Goal: Task Accomplishment & Management: Use online tool/utility

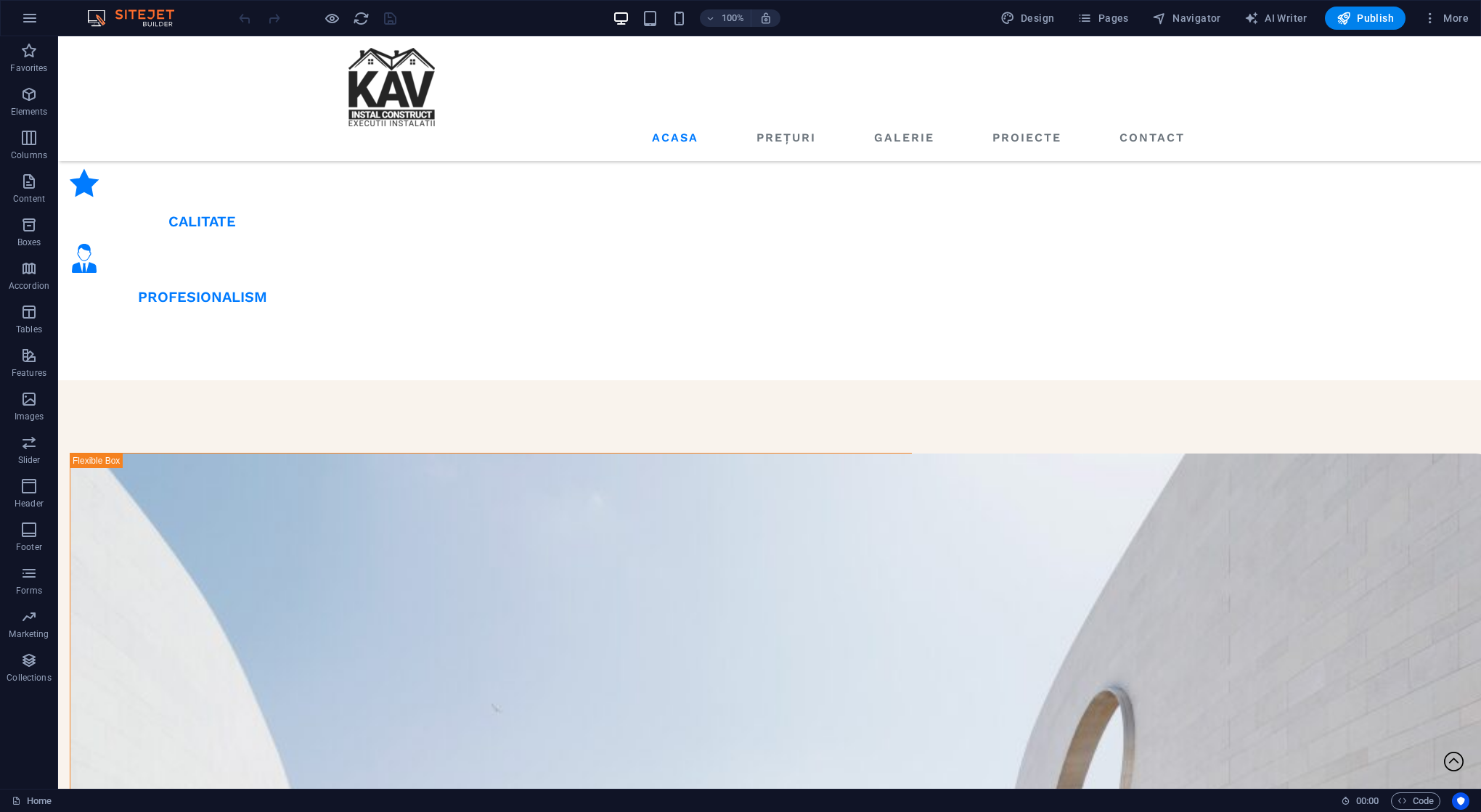
scroll to position [1654, 0]
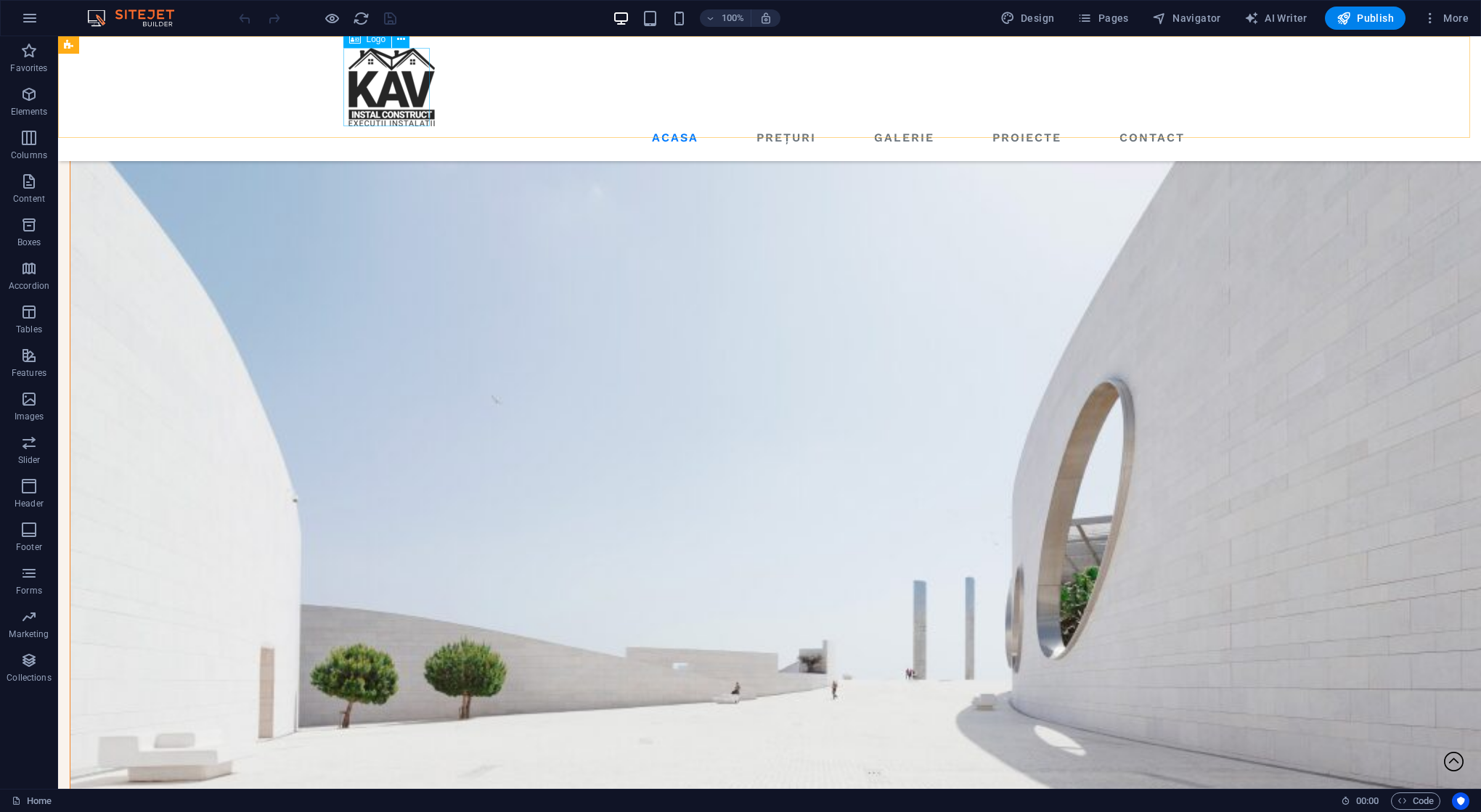
click at [371, 107] on div at bounding box center [769, 87] width 842 height 79
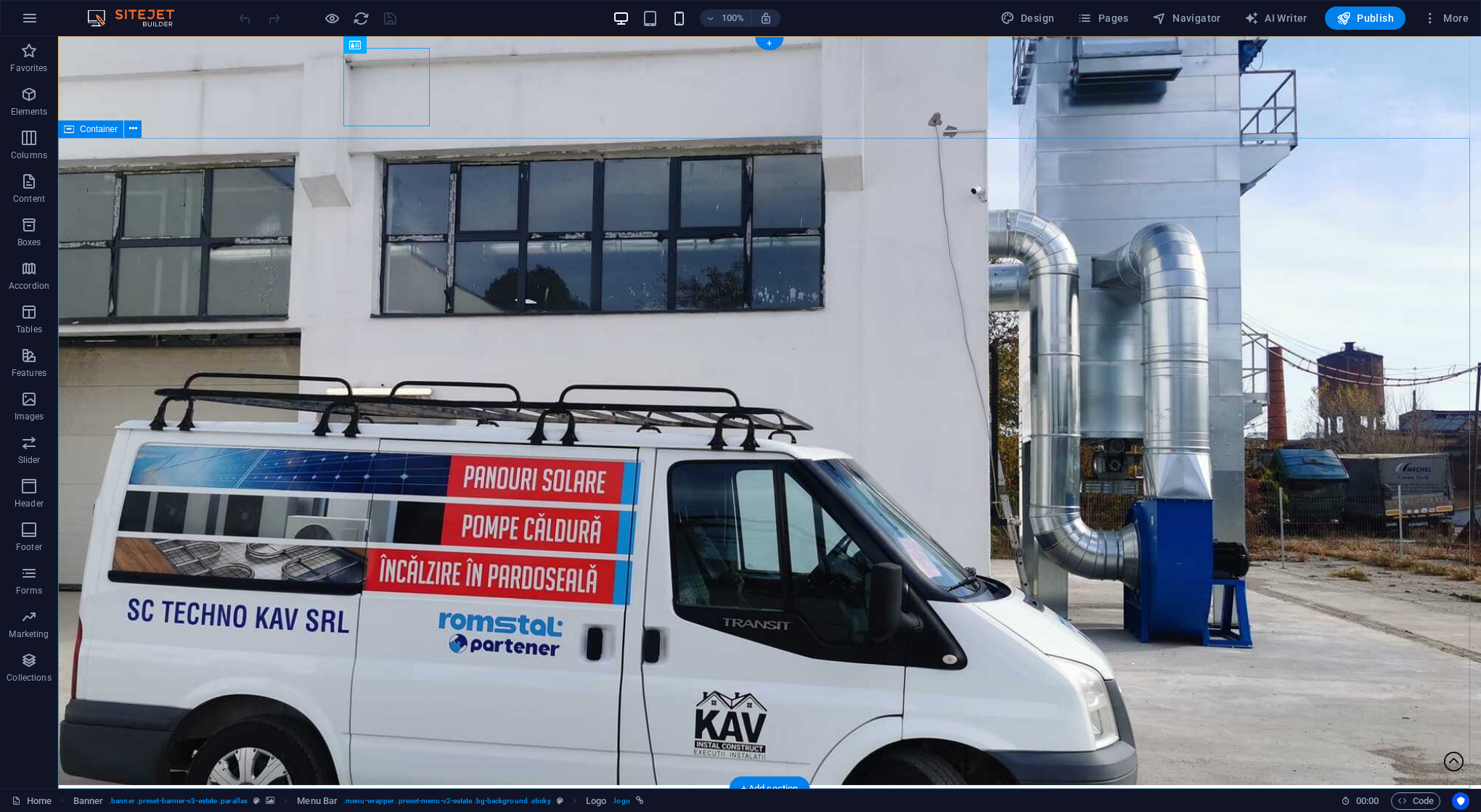
scroll to position [5, 0]
click at [1086, 17] on icon "button" at bounding box center [1084, 18] width 14 height 14
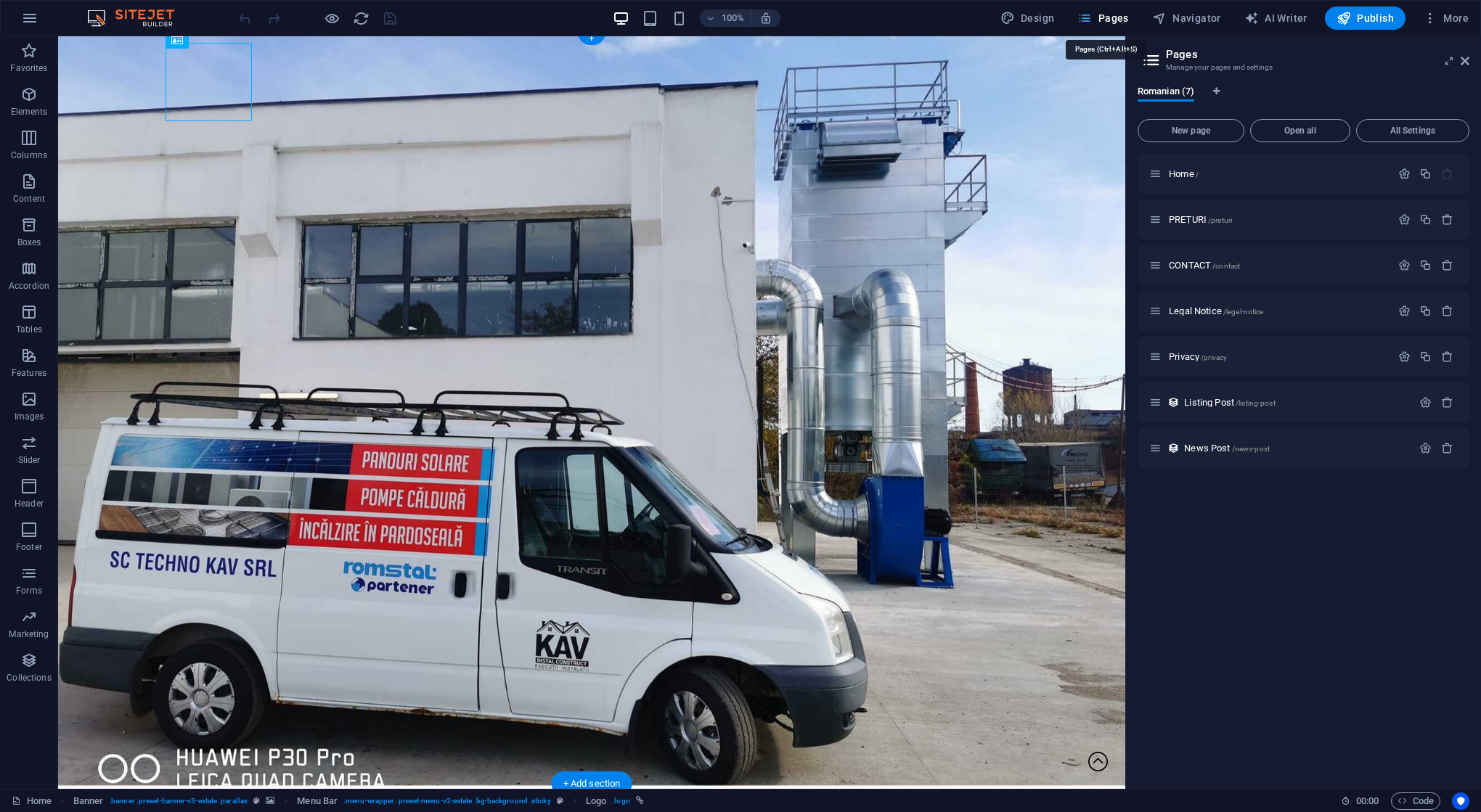
click at [1098, 9] on button "Pages" at bounding box center [1103, 18] width 63 height 23
click at [1187, 178] on div "Home /" at bounding box center [1270, 174] width 242 height 17
click at [1187, 169] on span "Home /" at bounding box center [1184, 174] width 30 height 11
click at [1158, 175] on icon at bounding box center [1155, 174] width 12 height 12
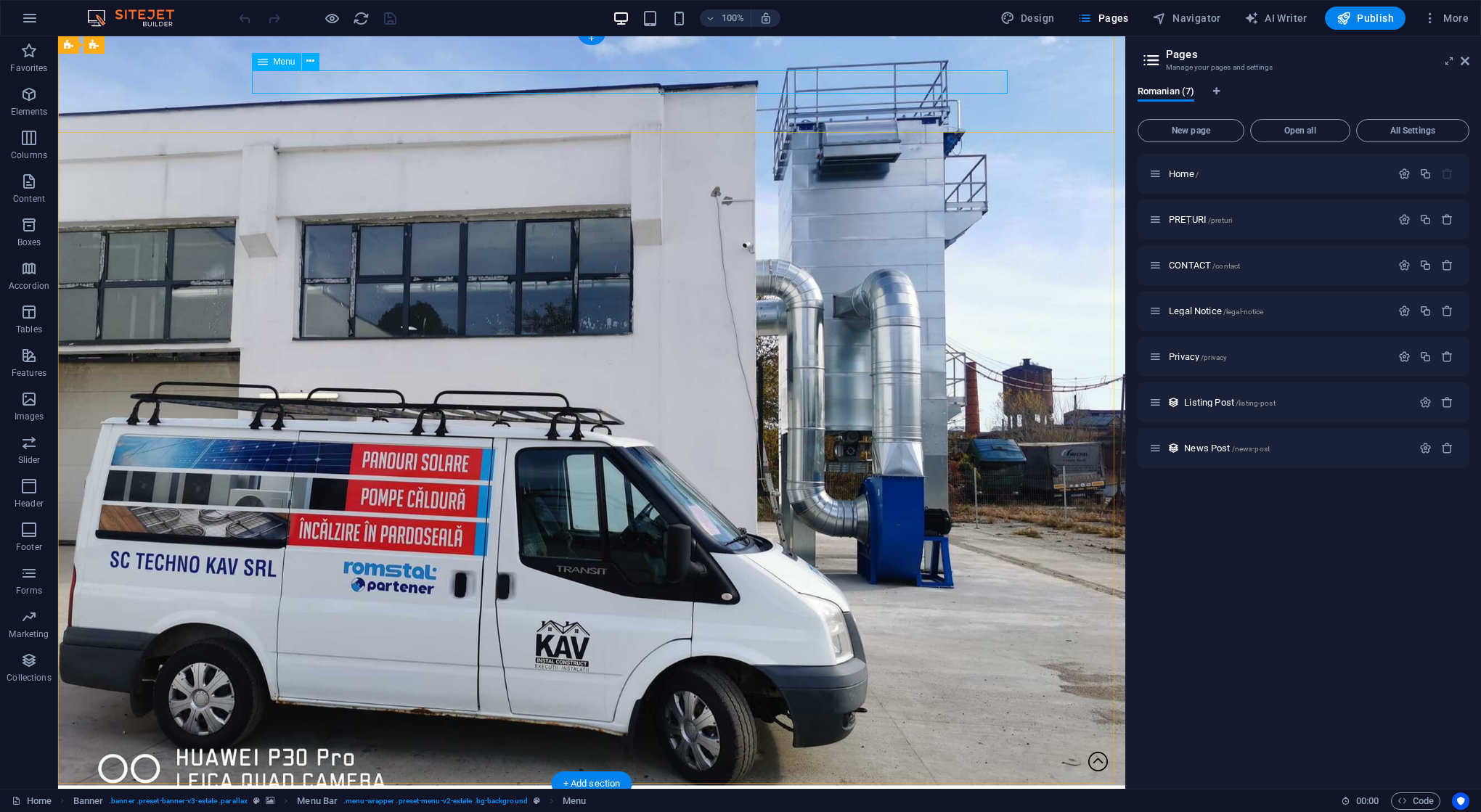
click at [282, 57] on span "Menu" at bounding box center [284, 61] width 22 height 8
click at [312, 59] on icon at bounding box center [310, 61] width 8 height 15
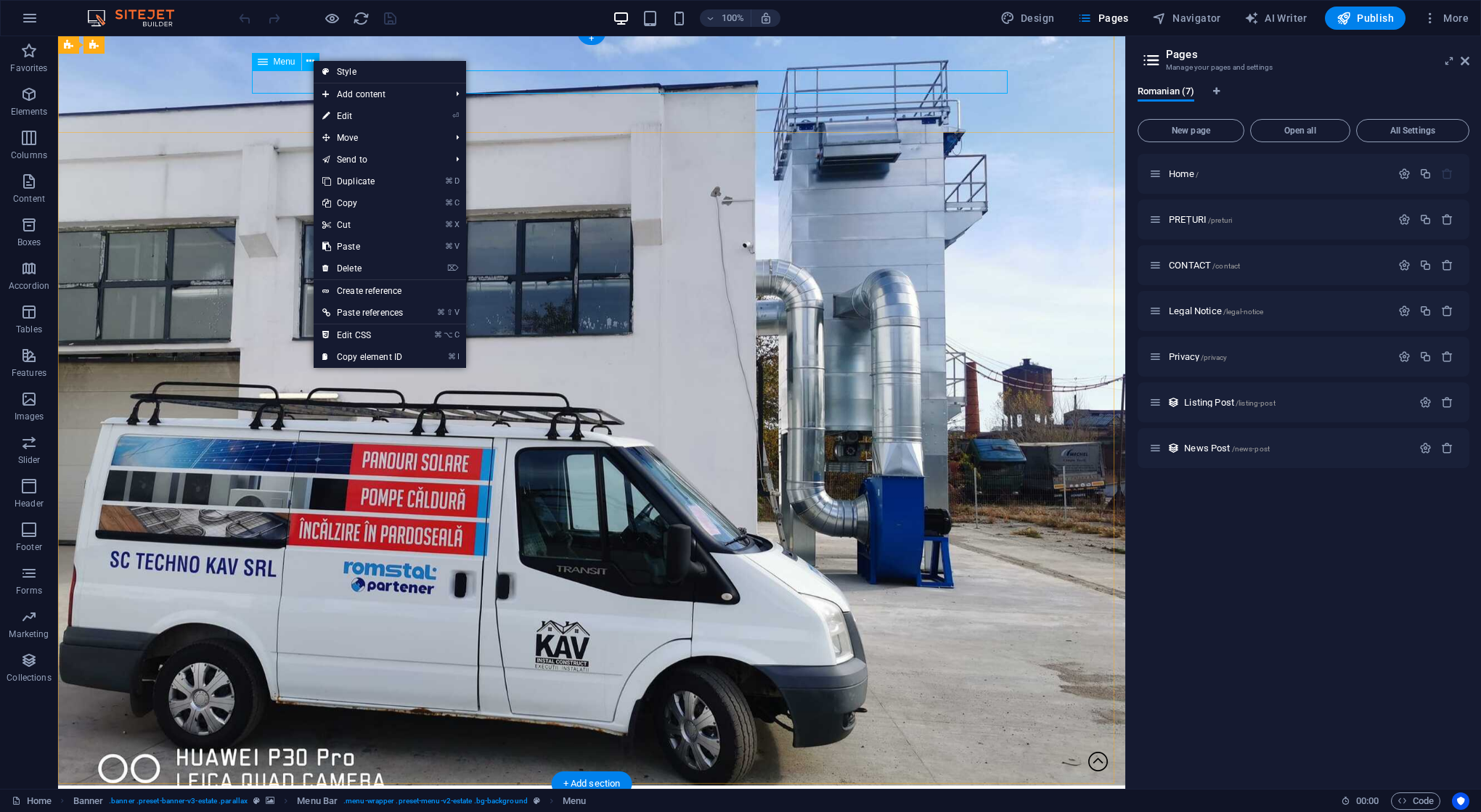
click at [264, 58] on icon at bounding box center [262, 61] width 10 height 18
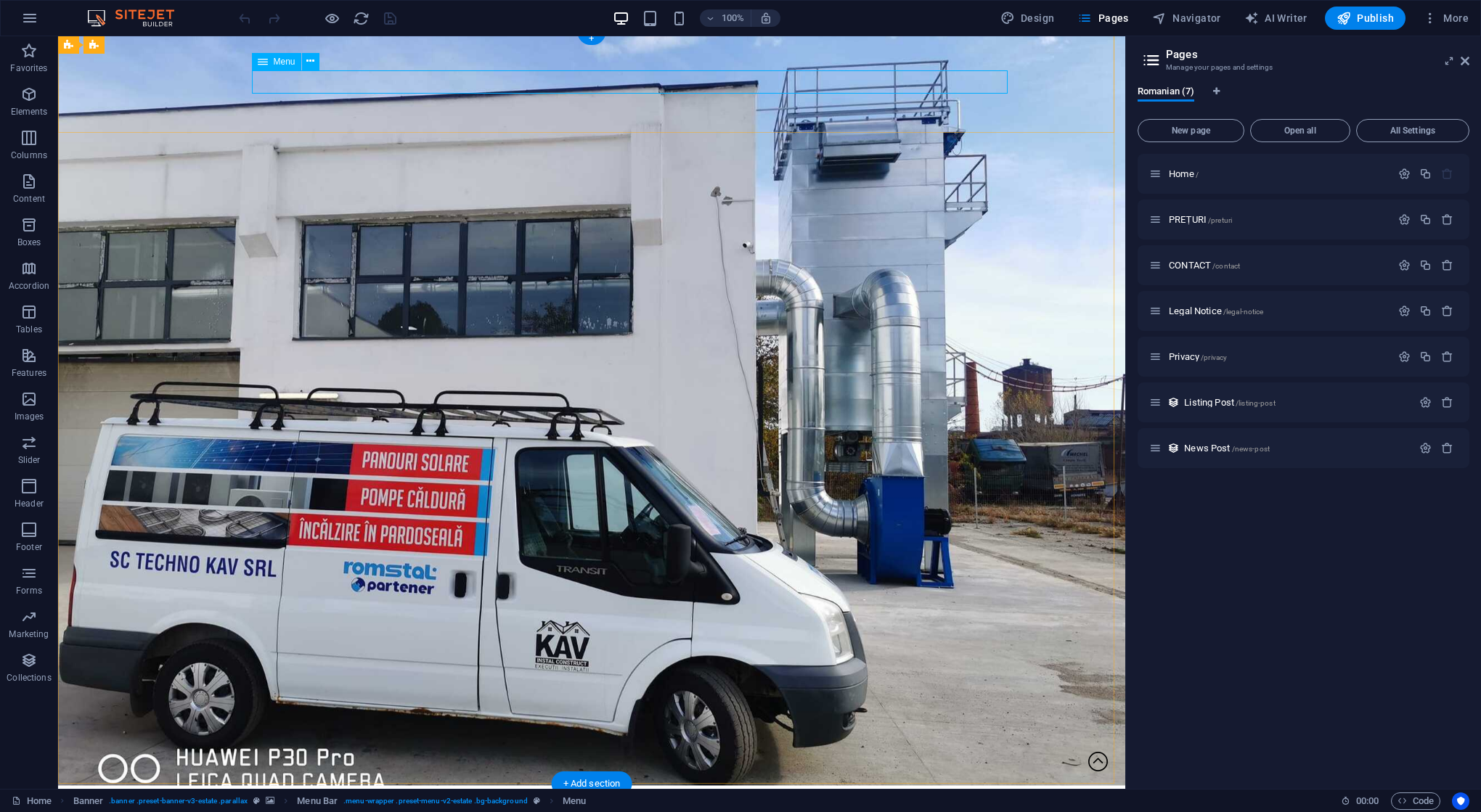
click at [264, 58] on icon at bounding box center [262, 61] width 10 height 18
select select
select select "1"
select select
select select "2"
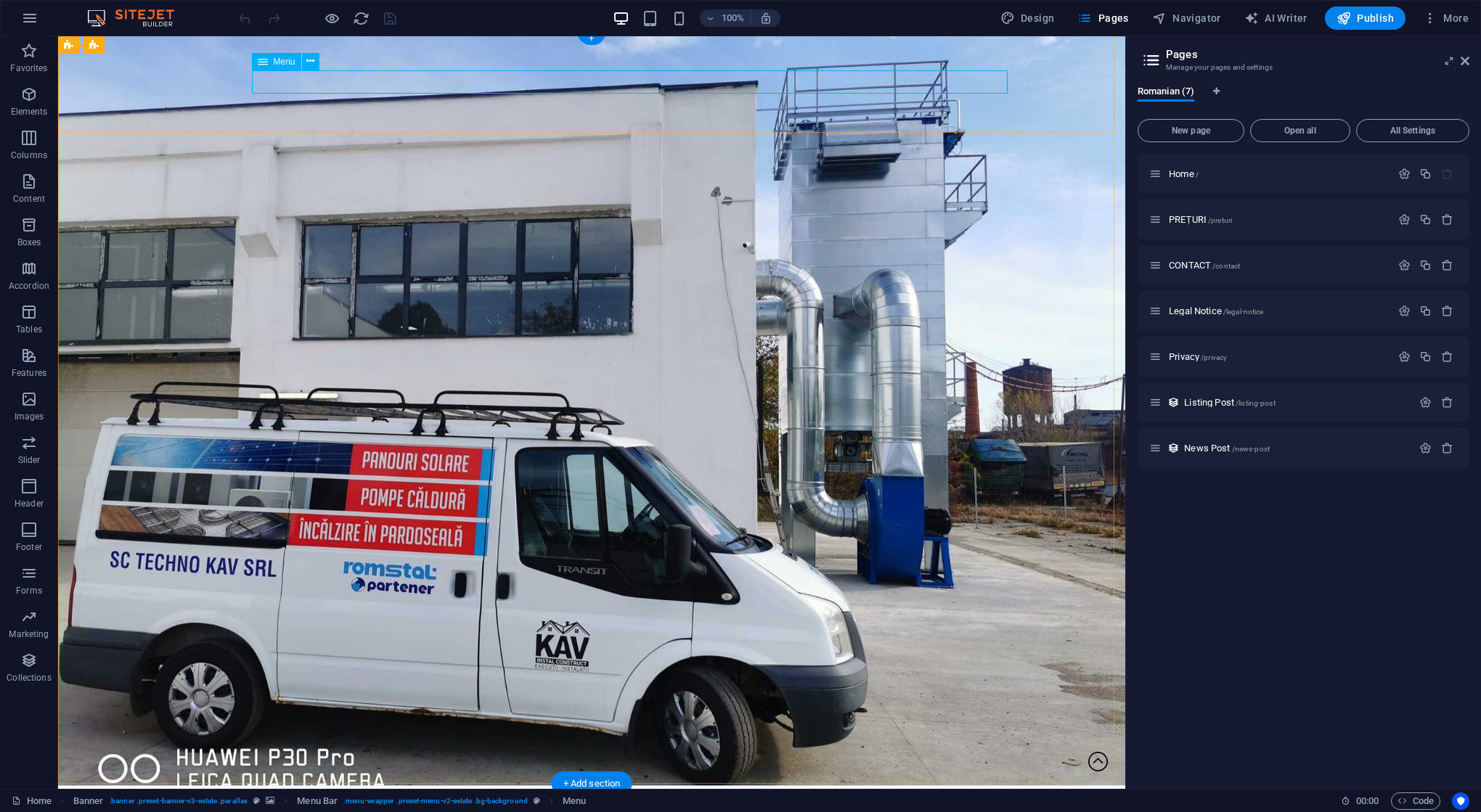
select select
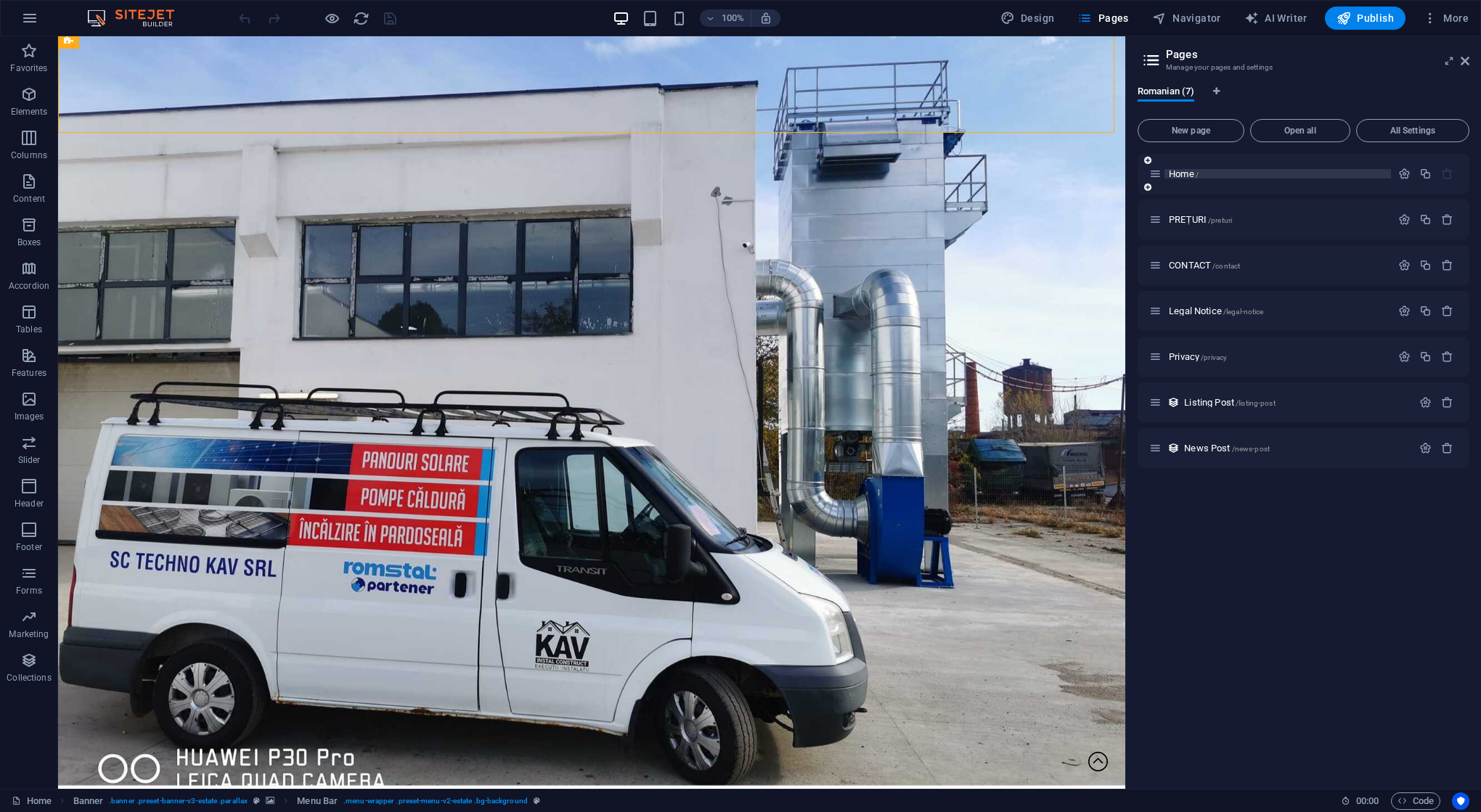
click at [1182, 173] on span "Home /" at bounding box center [1184, 174] width 30 height 11
click at [1155, 175] on icon at bounding box center [1155, 174] width 12 height 12
click at [1465, 63] on icon at bounding box center [1464, 60] width 8 height 11
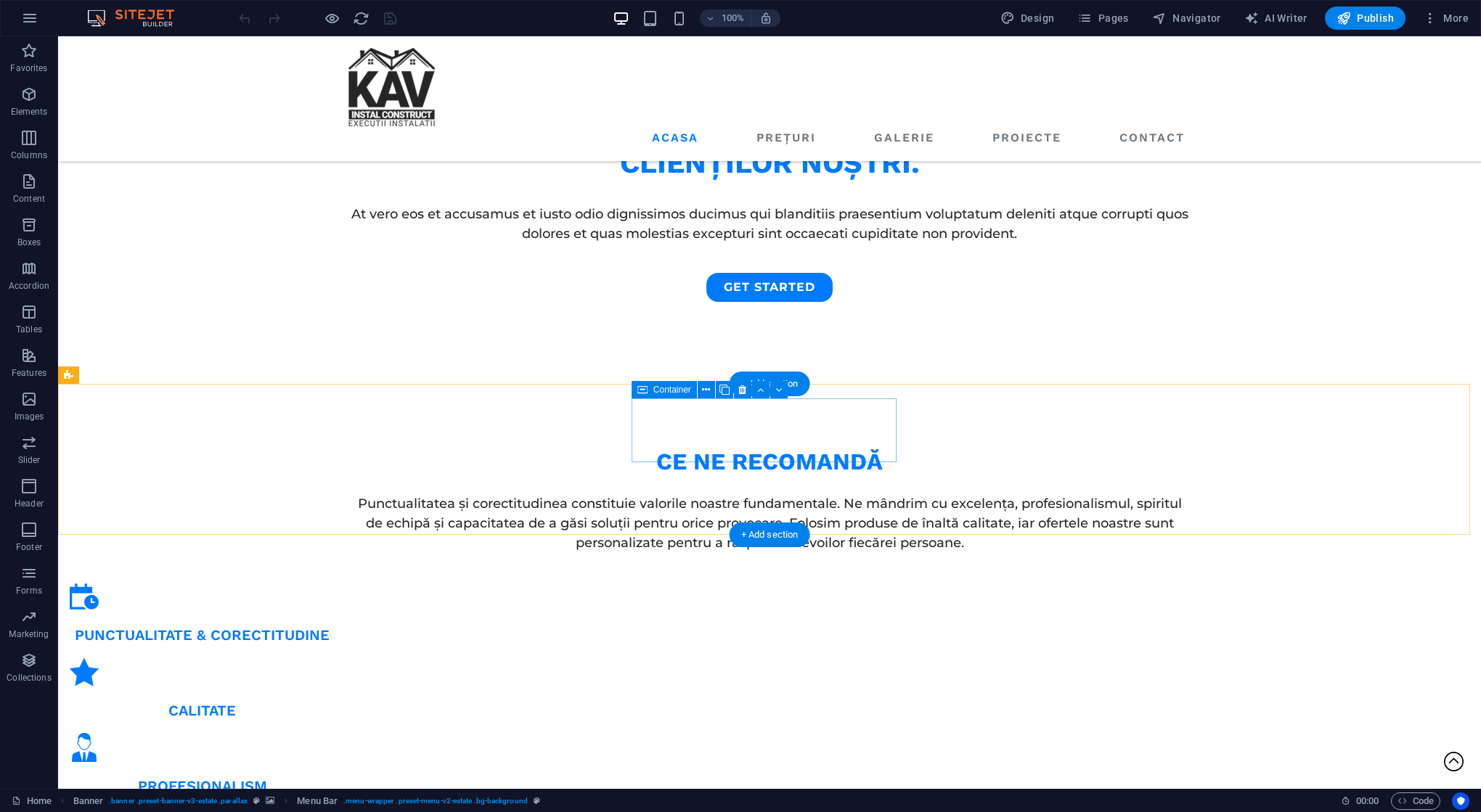
scroll to position [865, 0]
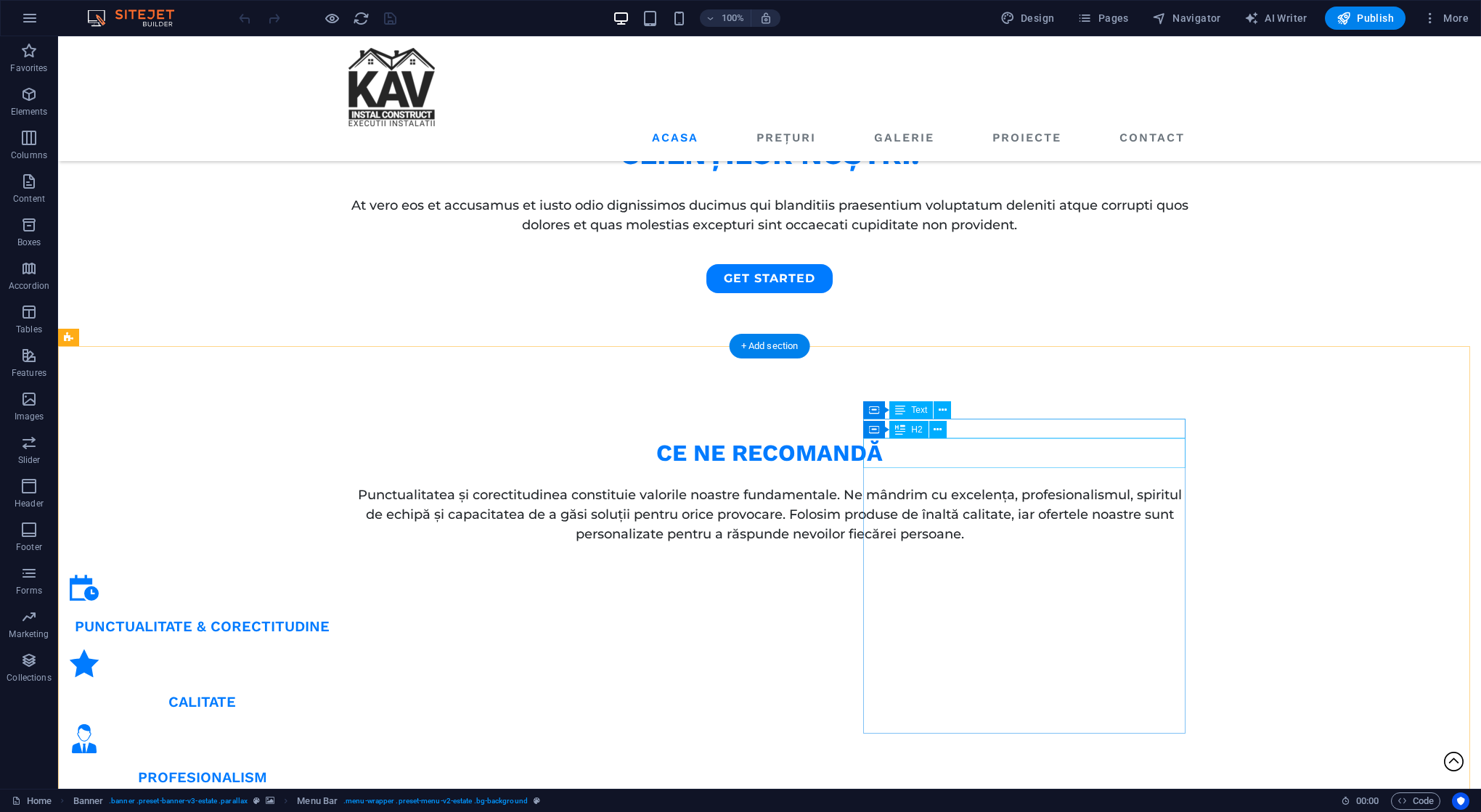
click at [898, 427] on icon at bounding box center [900, 429] width 10 height 18
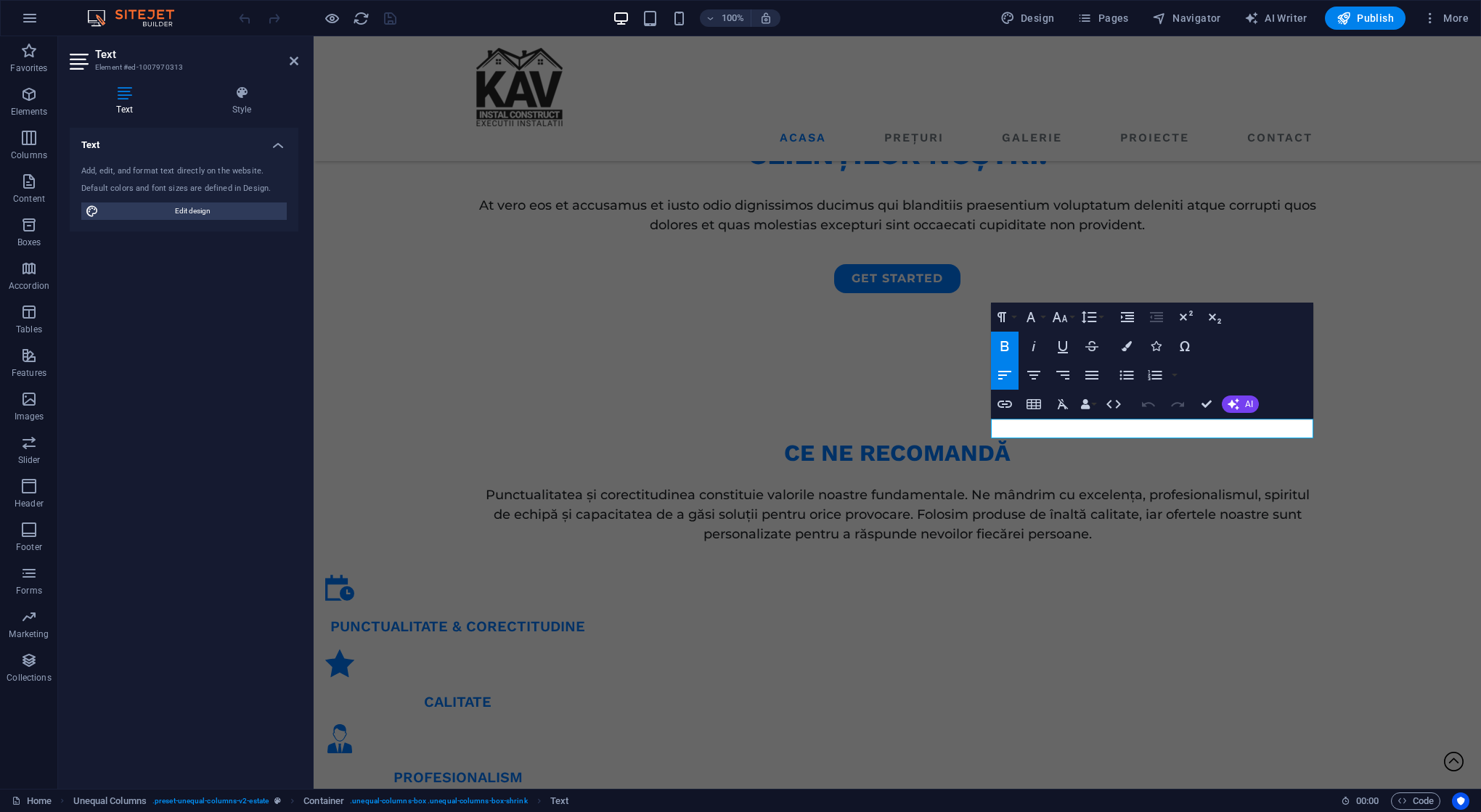
drag, startPoint x: 1069, startPoint y: 426, endPoint x: 931, endPoint y: 420, distance: 138.1
drag, startPoint x: 1056, startPoint y: 431, endPoint x: 981, endPoint y: 415, distance: 76.7
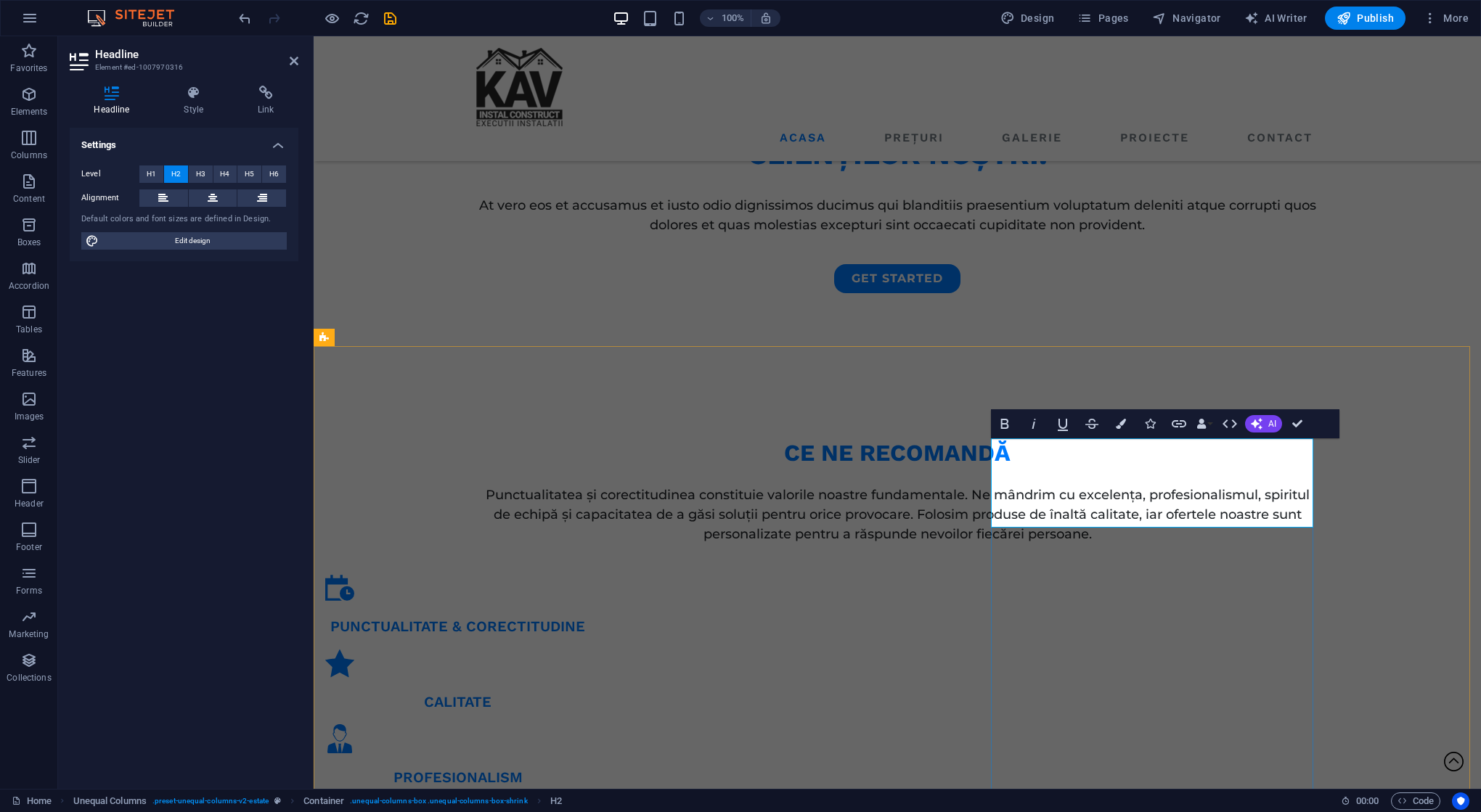
drag, startPoint x: 1296, startPoint y: 455, endPoint x: 1030, endPoint y: 442, distance: 266.3
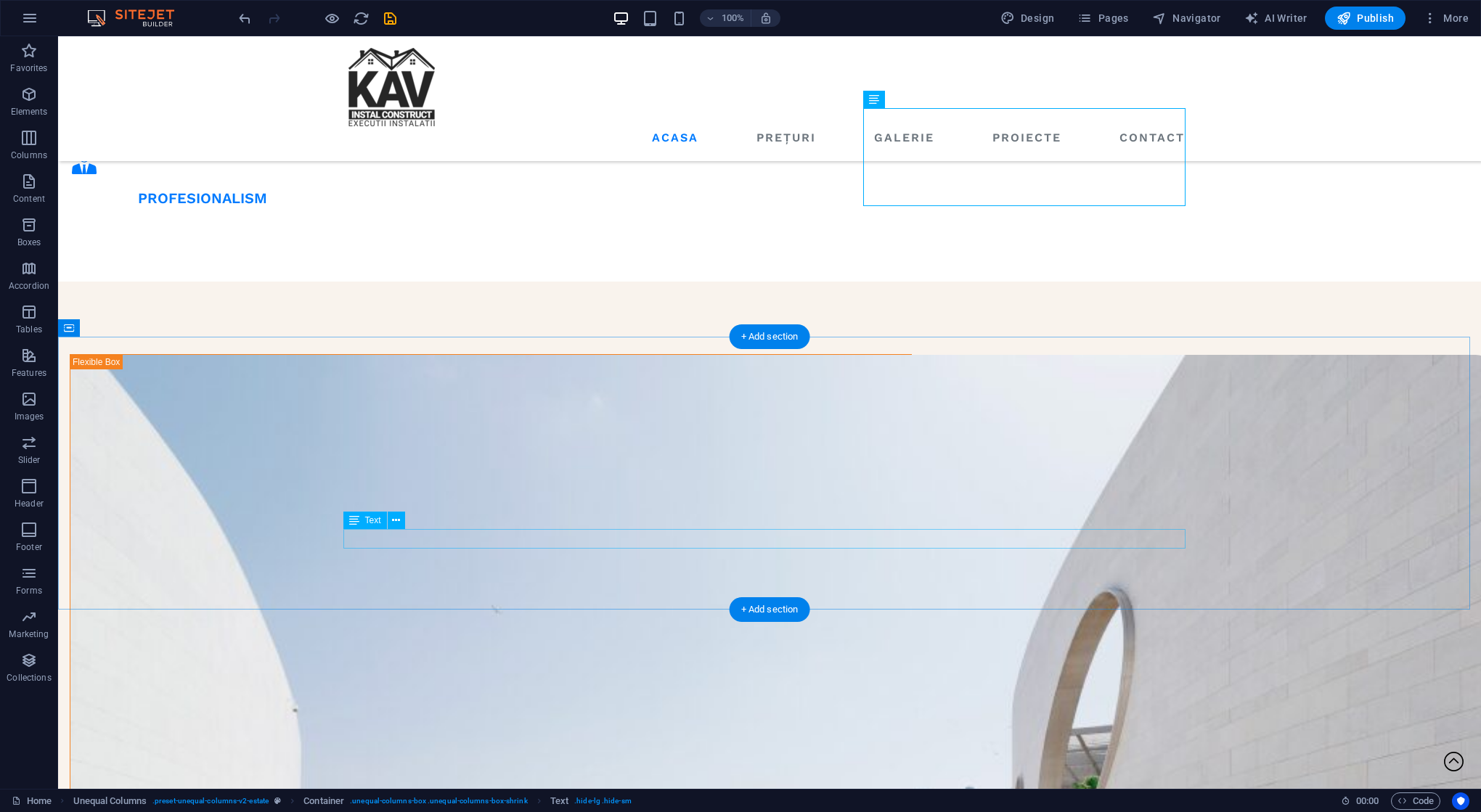
scroll to position [1446, 0]
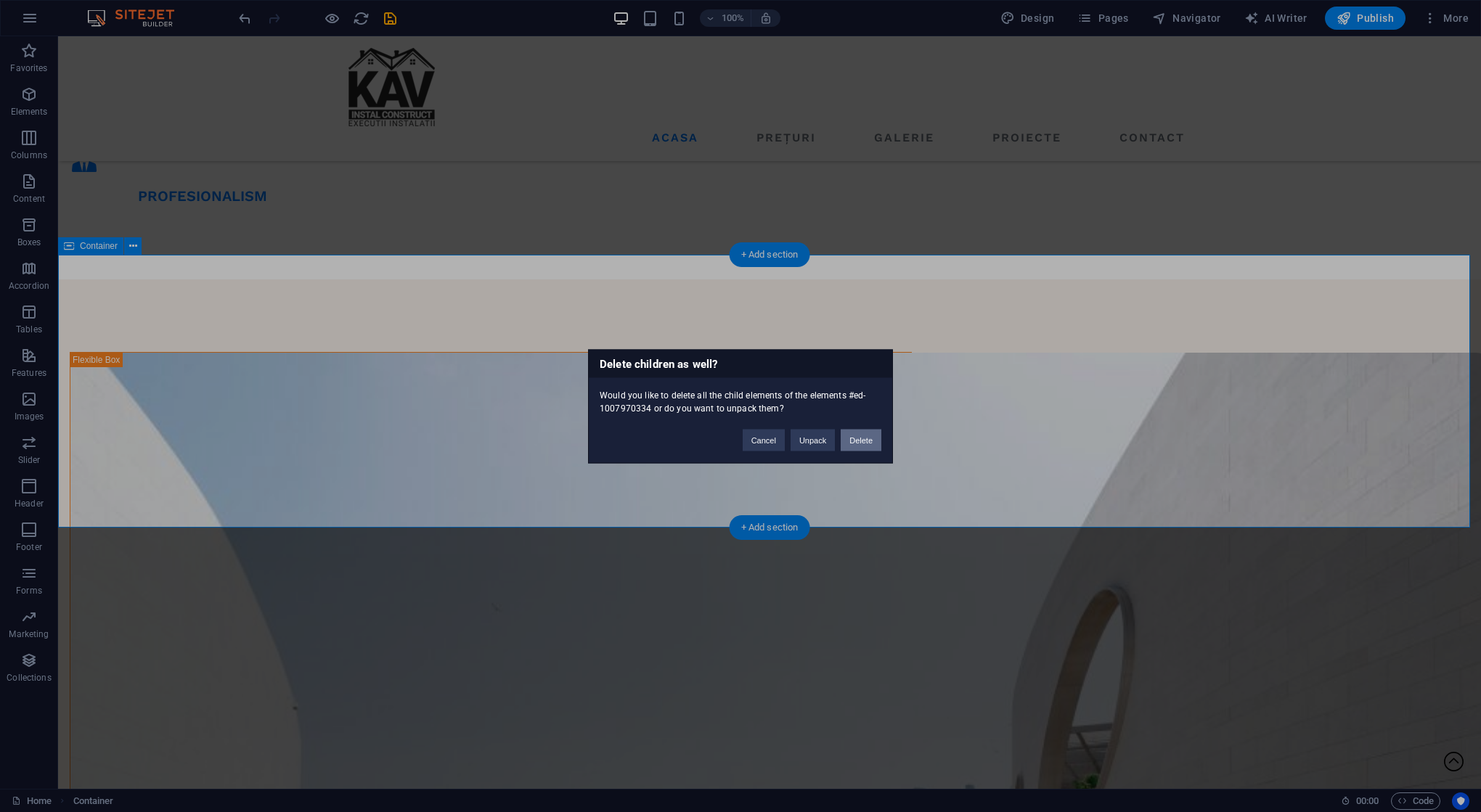
click at [865, 444] on button "Delete" at bounding box center [860, 440] width 40 height 22
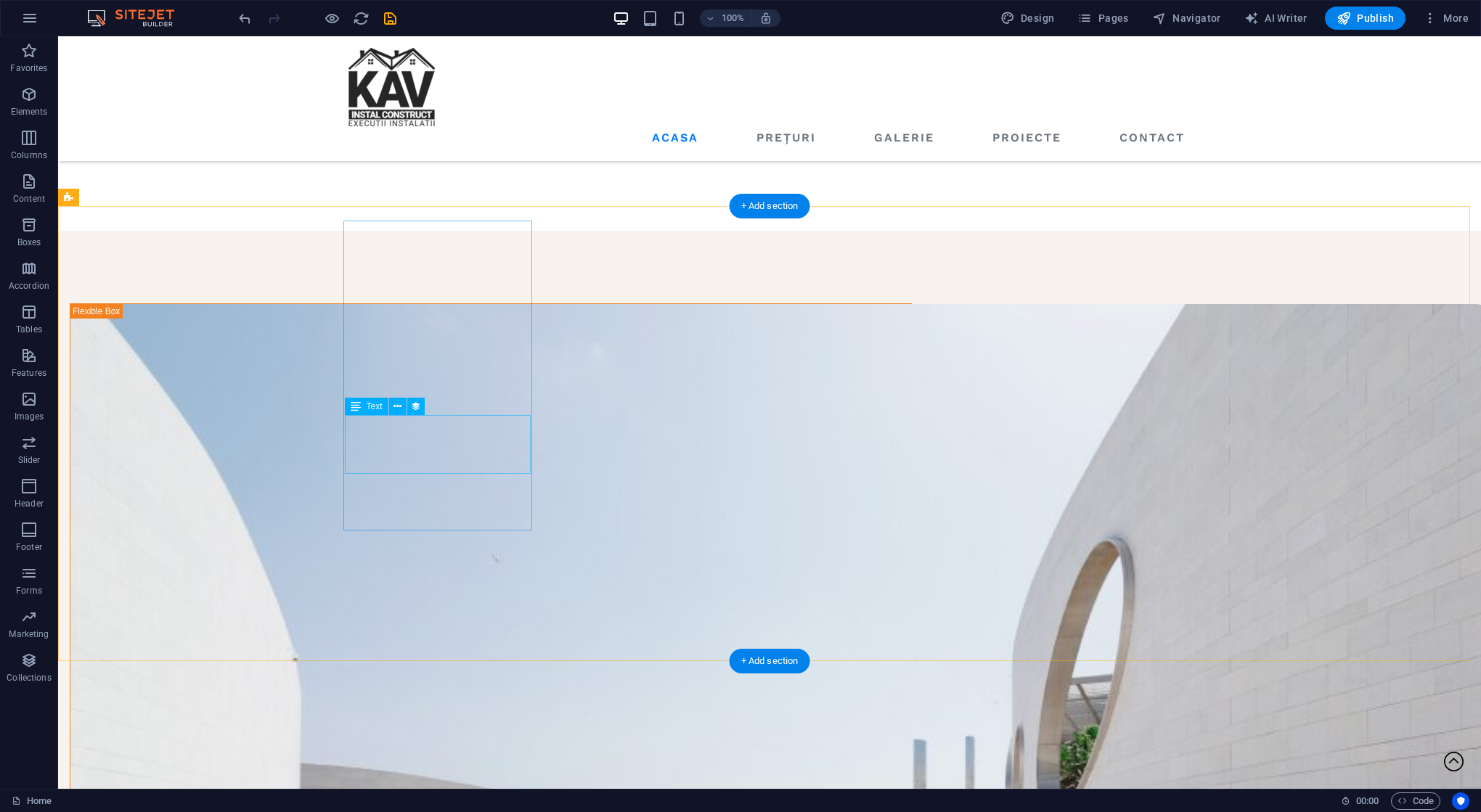
scroll to position [0, 0]
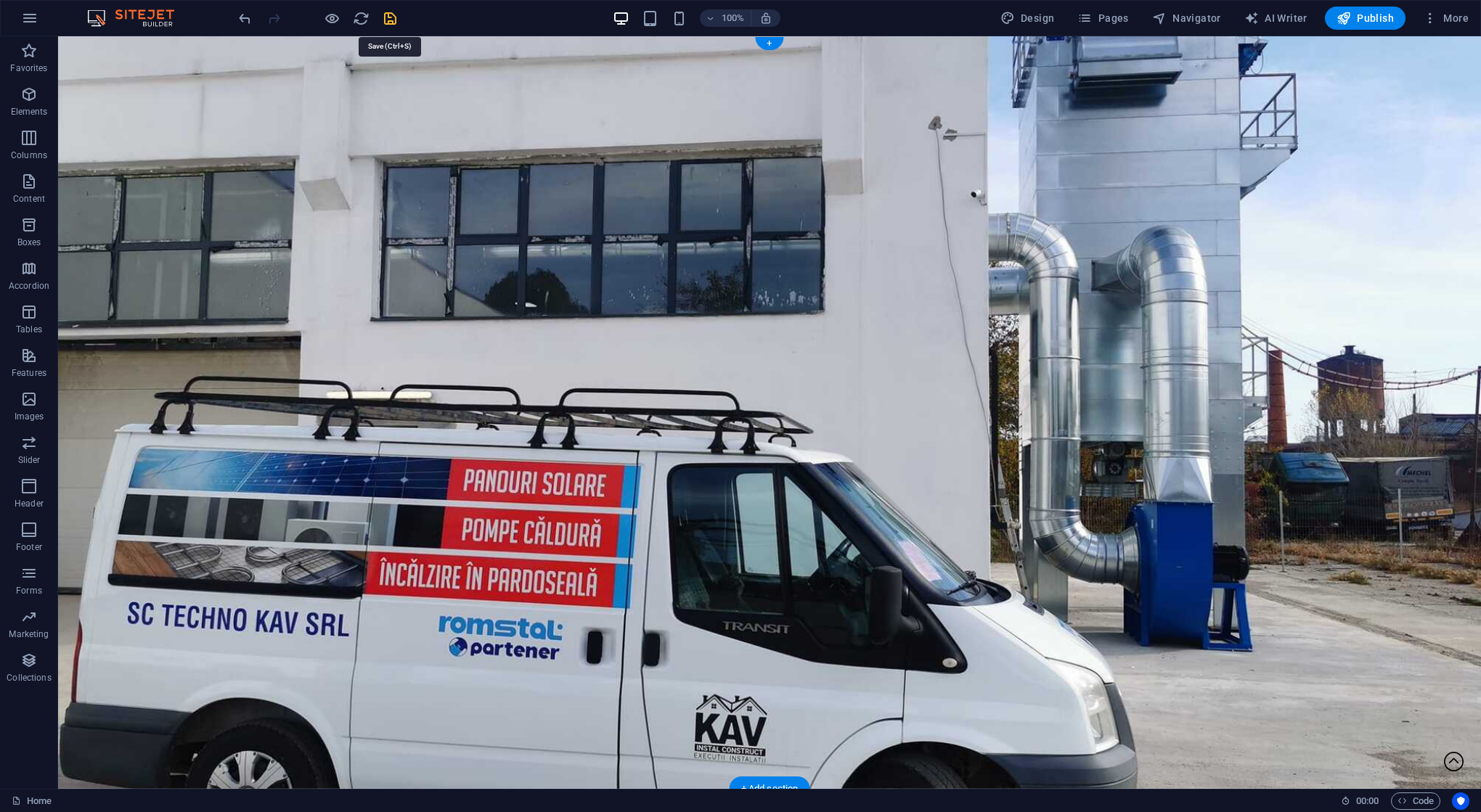
click at [384, 10] on icon "save" at bounding box center [390, 18] width 17 height 17
